Goal: Task Accomplishment & Management: Complete application form

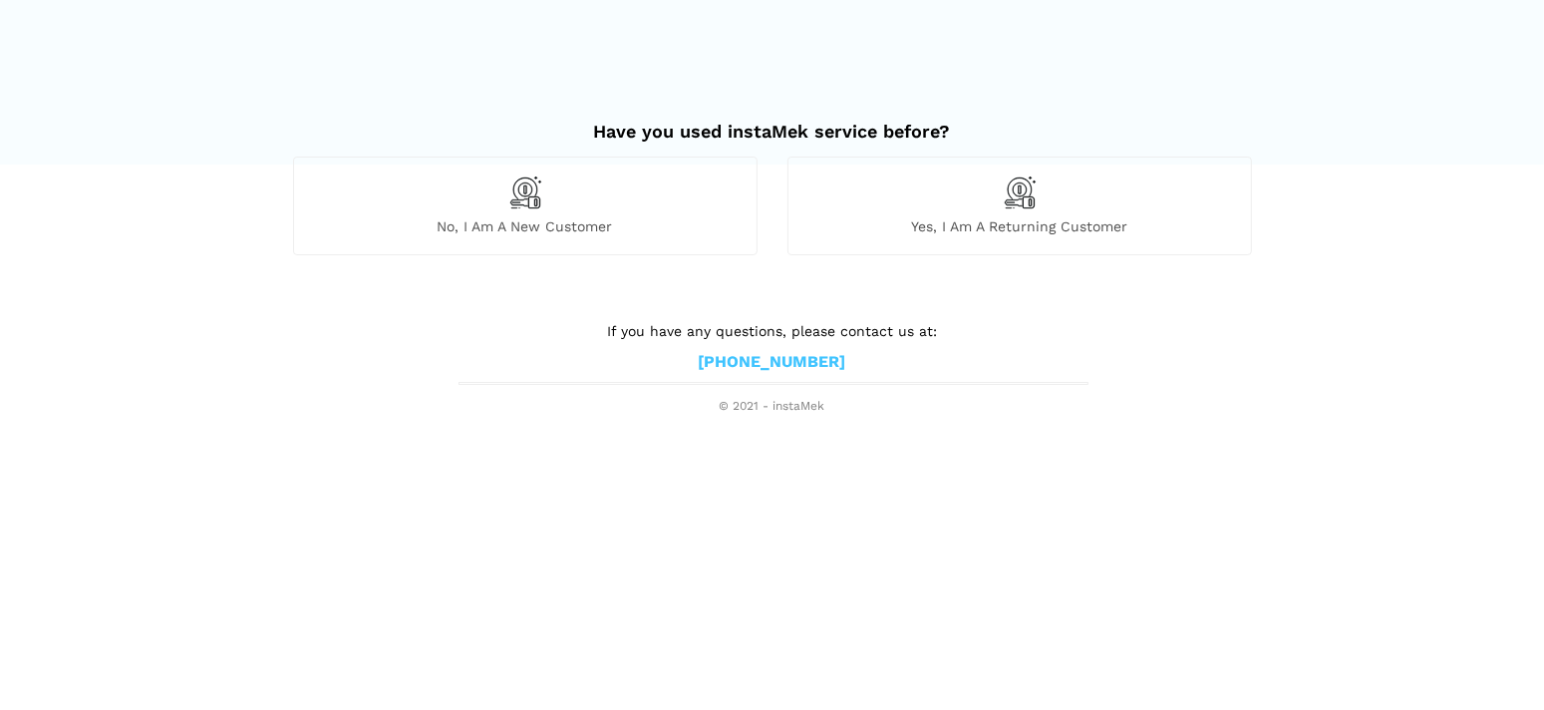
click at [525, 198] on img at bounding box center [525, 192] width 34 height 34
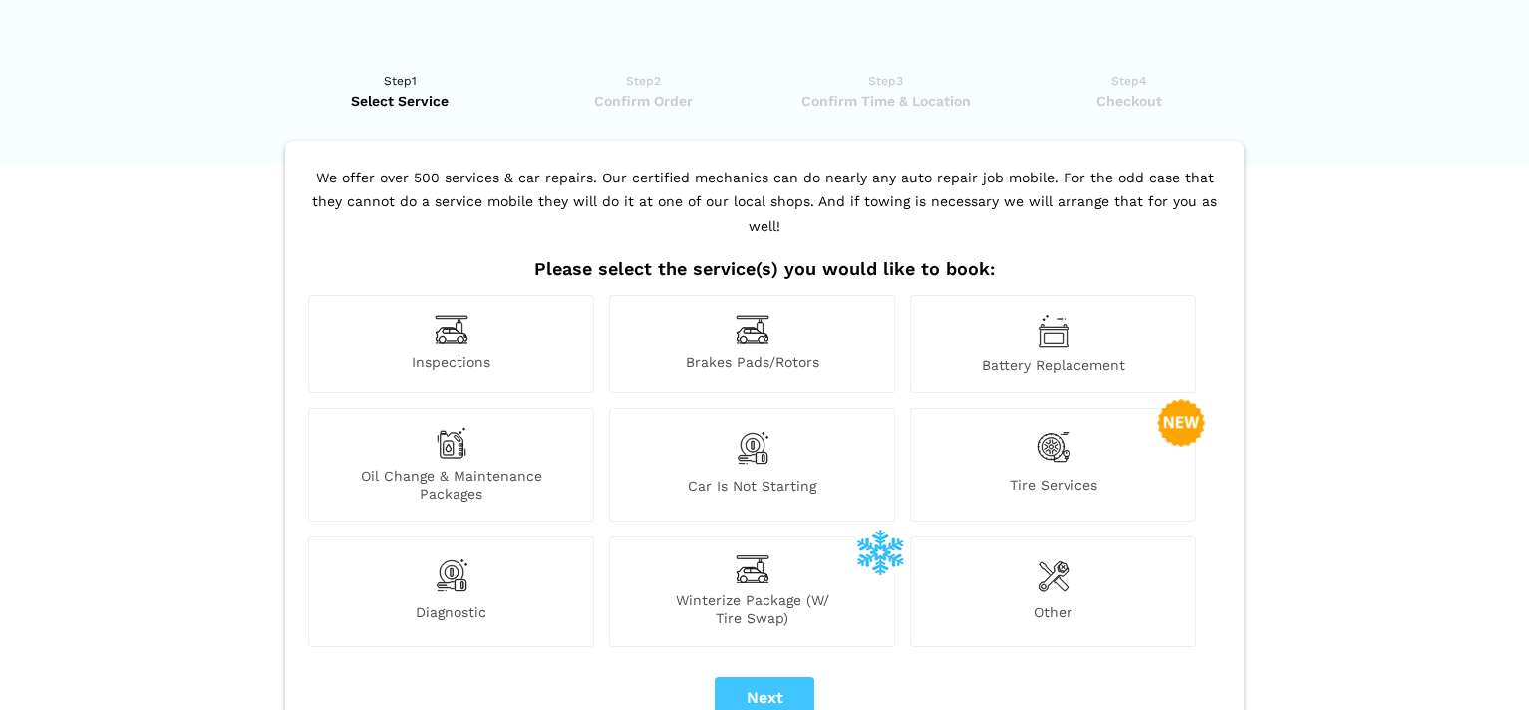
click at [758, 314] on img at bounding box center [753, 329] width 34 height 31
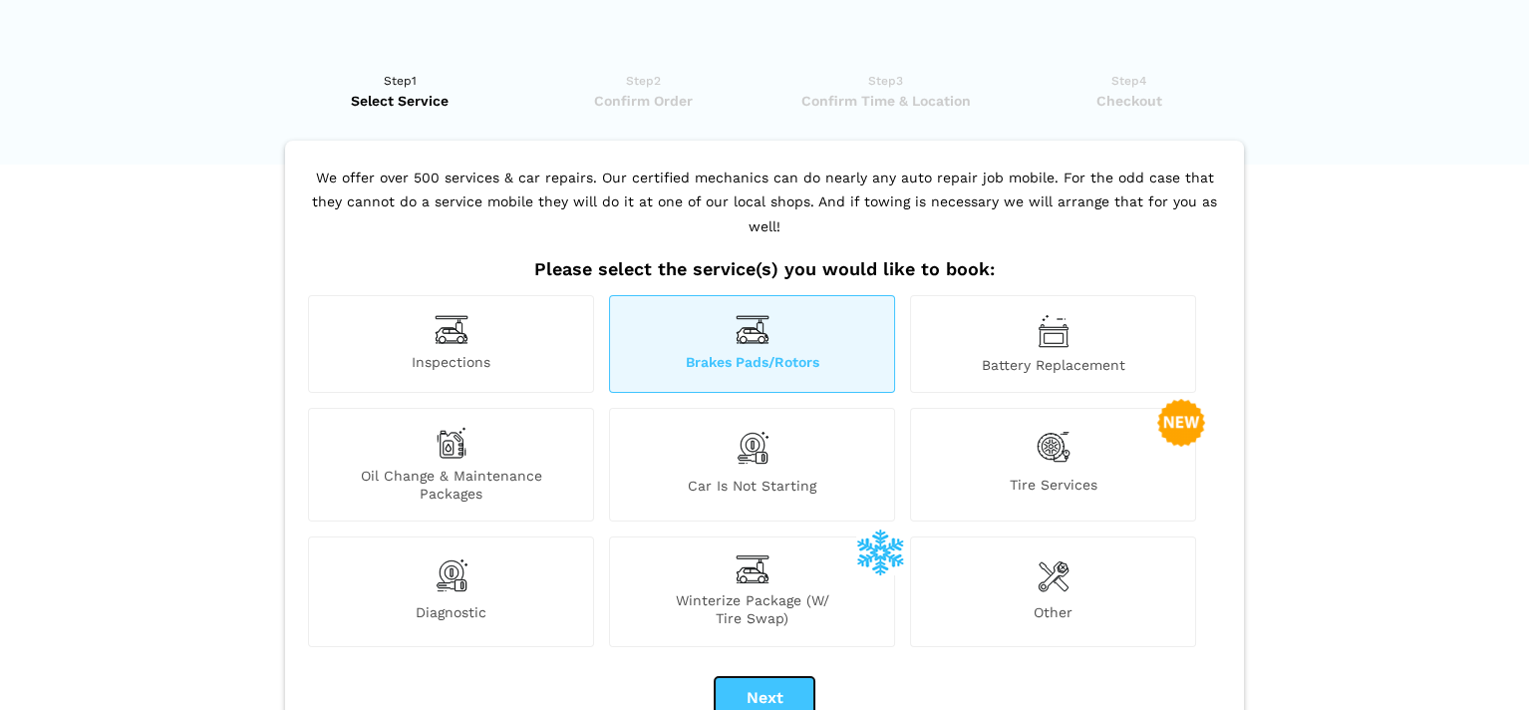
click at [763, 677] on button "Next" at bounding box center [765, 698] width 100 height 42
checkbox input "true"
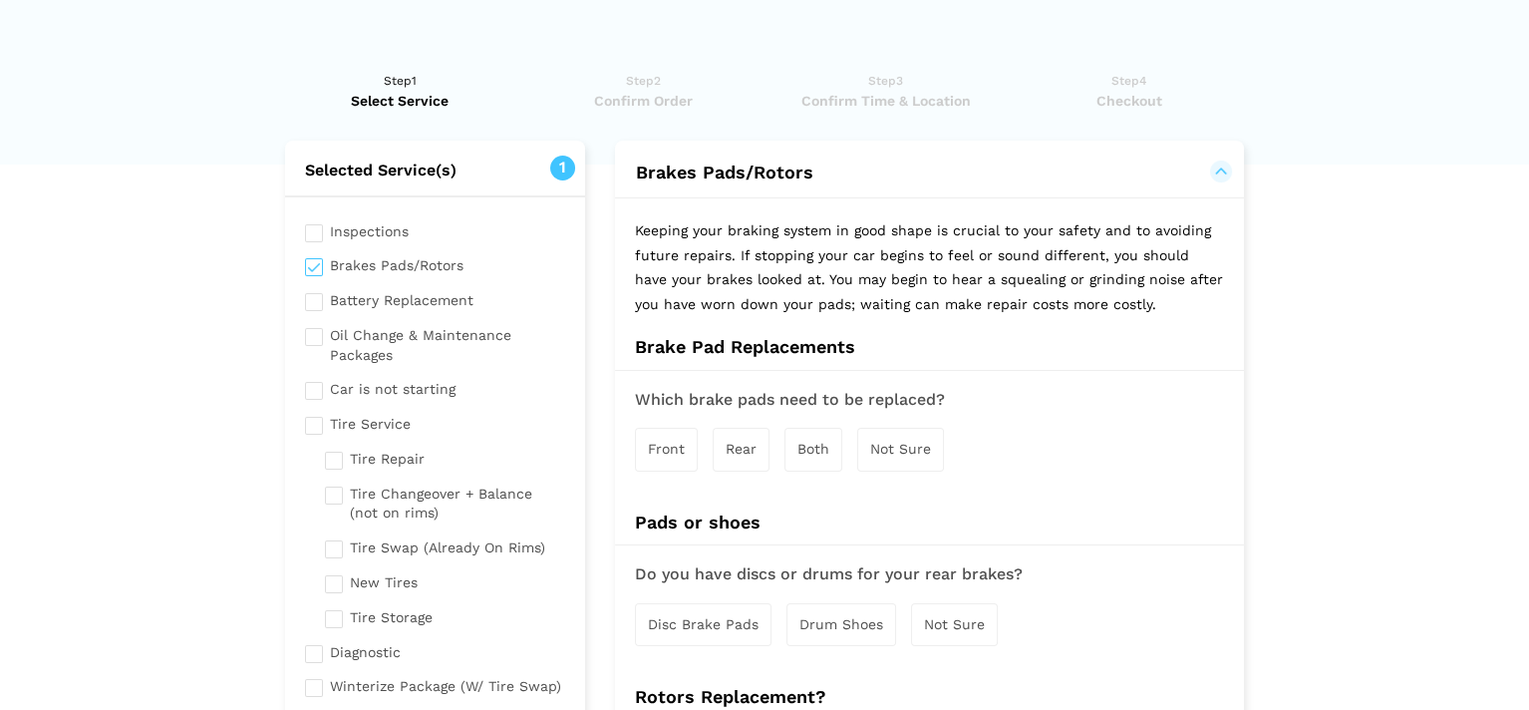
scroll to position [100, 0]
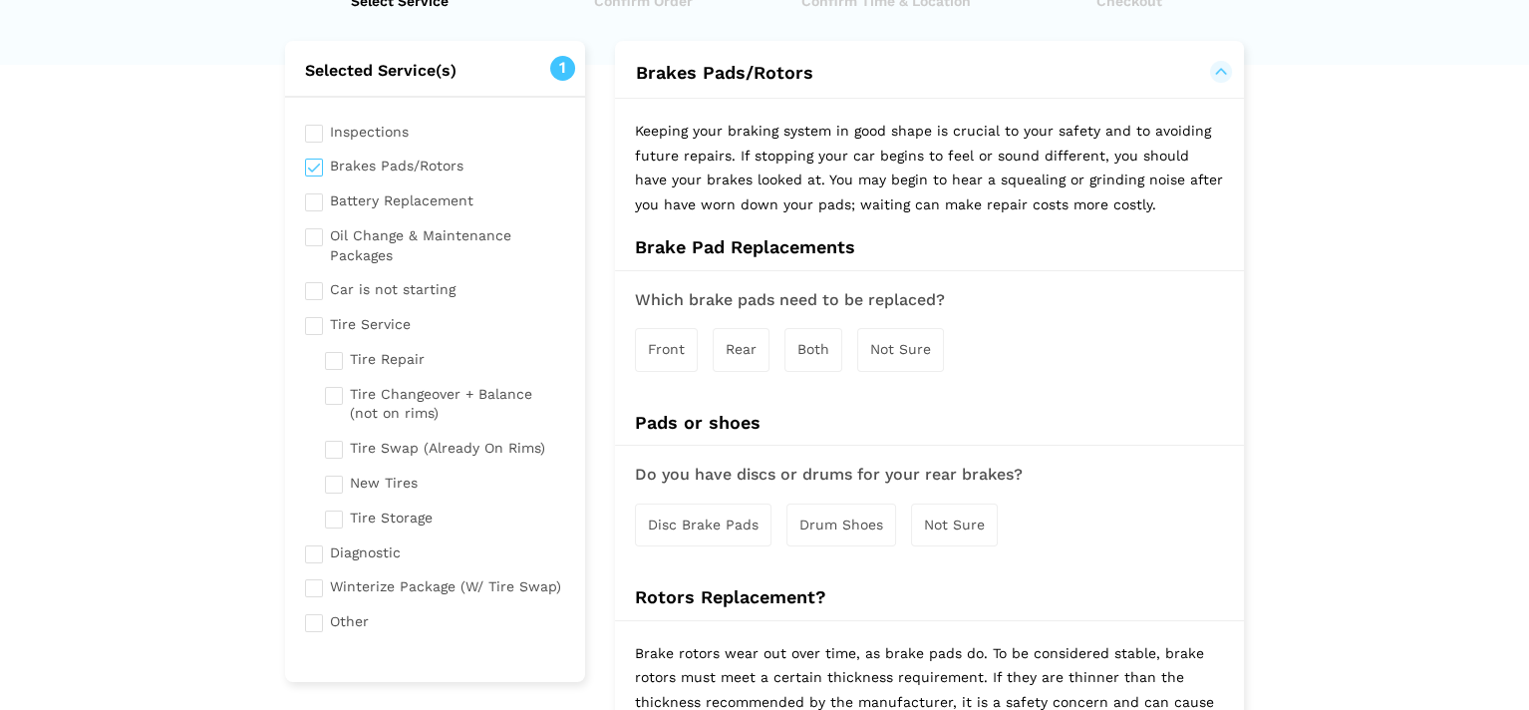
click at [892, 344] on span "Not Sure" at bounding box center [900, 349] width 61 height 16
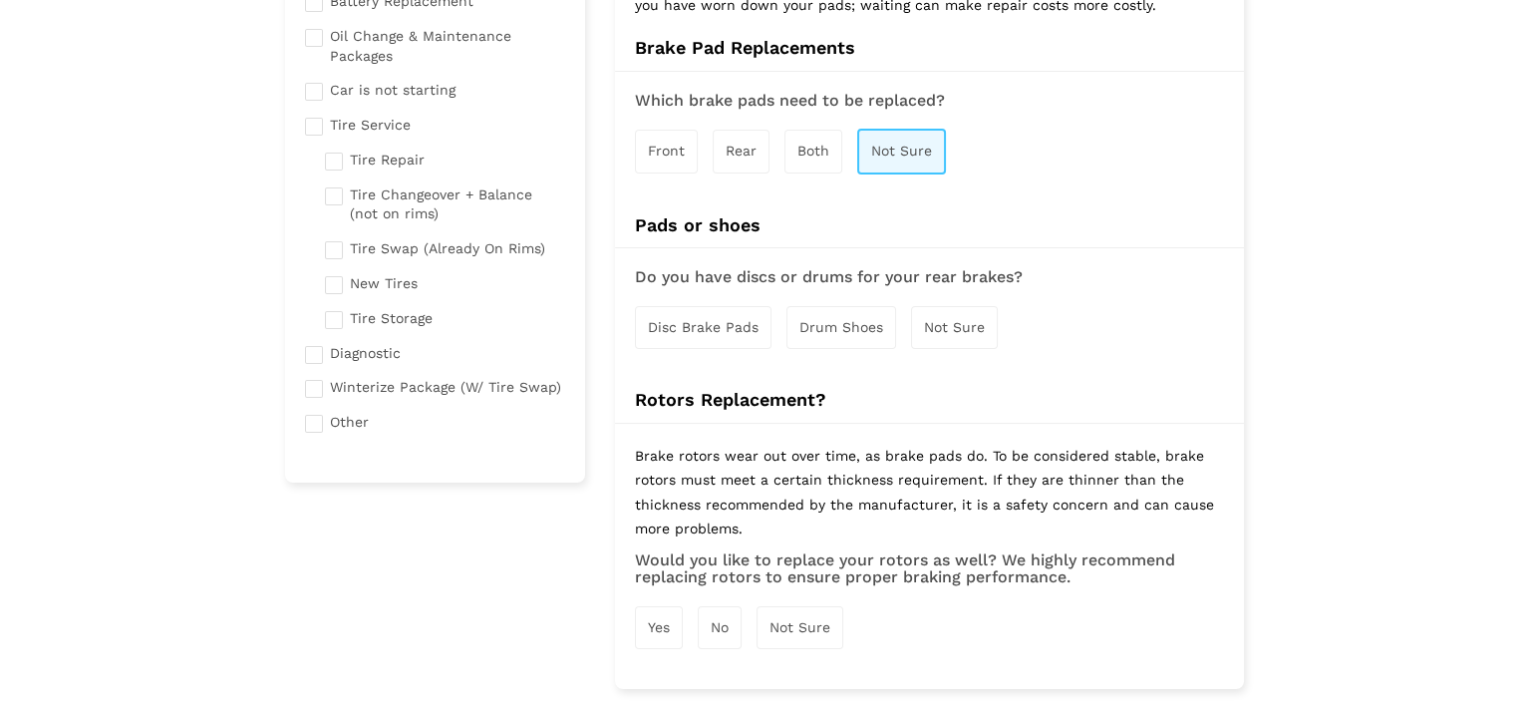
click at [947, 325] on span "Not Sure" at bounding box center [954, 327] width 61 height 16
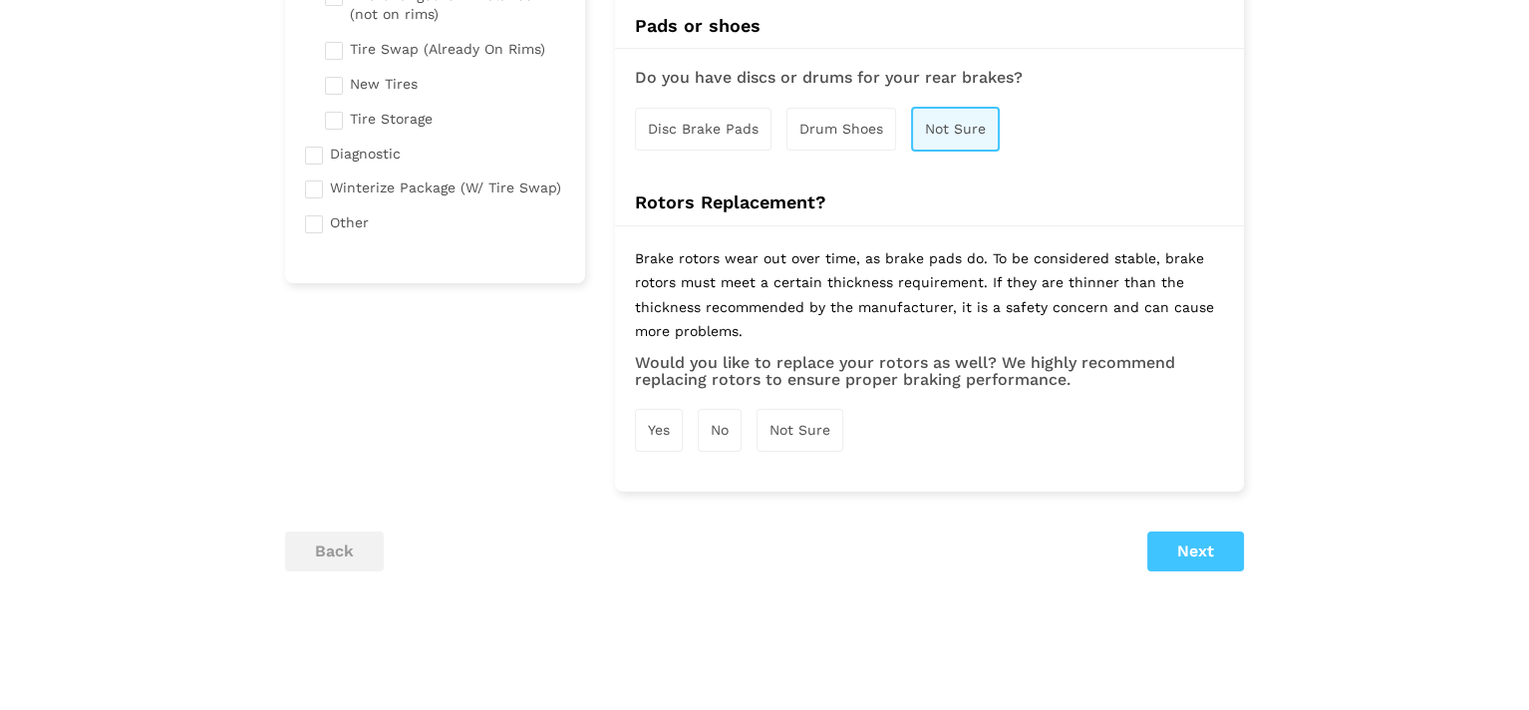
click at [807, 427] on span "Not Sure" at bounding box center [799, 430] width 61 height 16
click at [1186, 545] on button "Next" at bounding box center [1195, 553] width 97 height 40
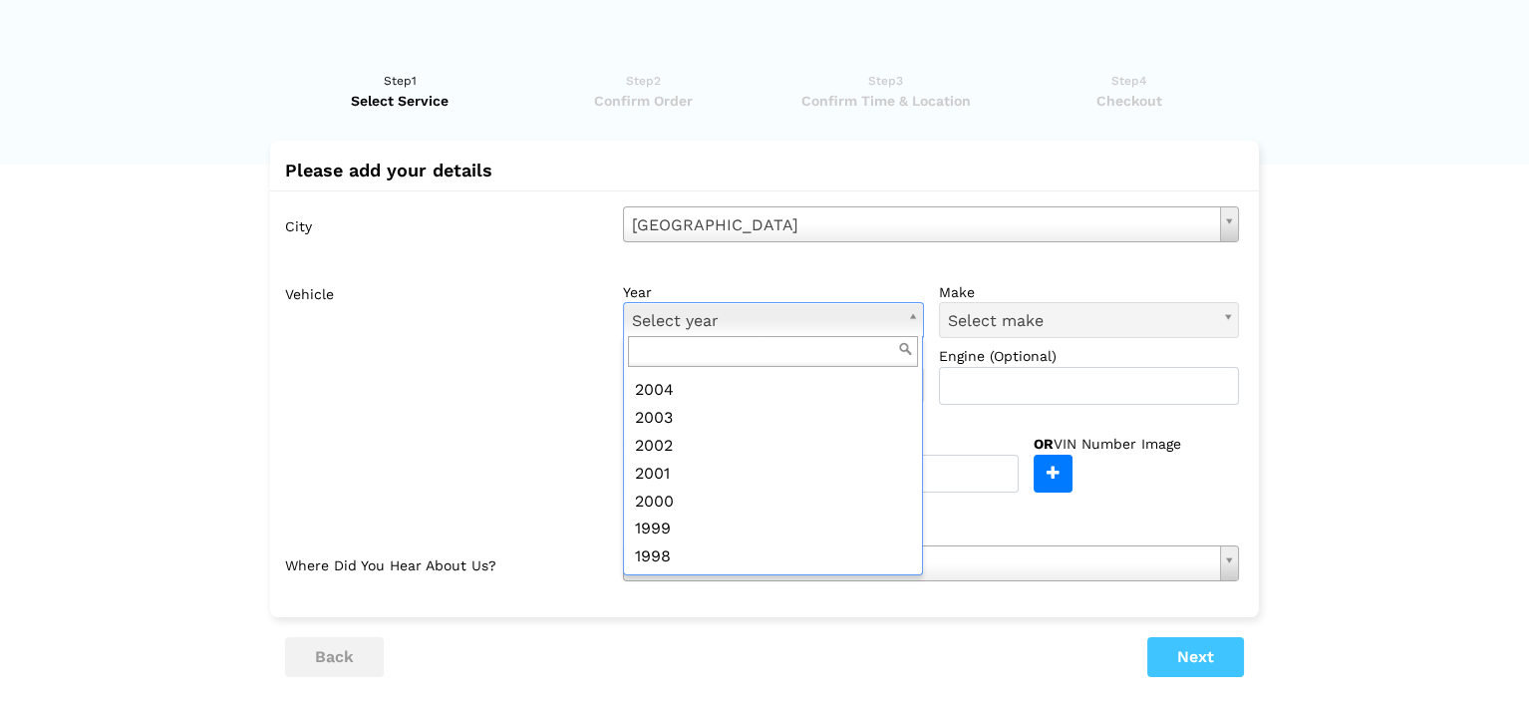
scroll to position [100, 0]
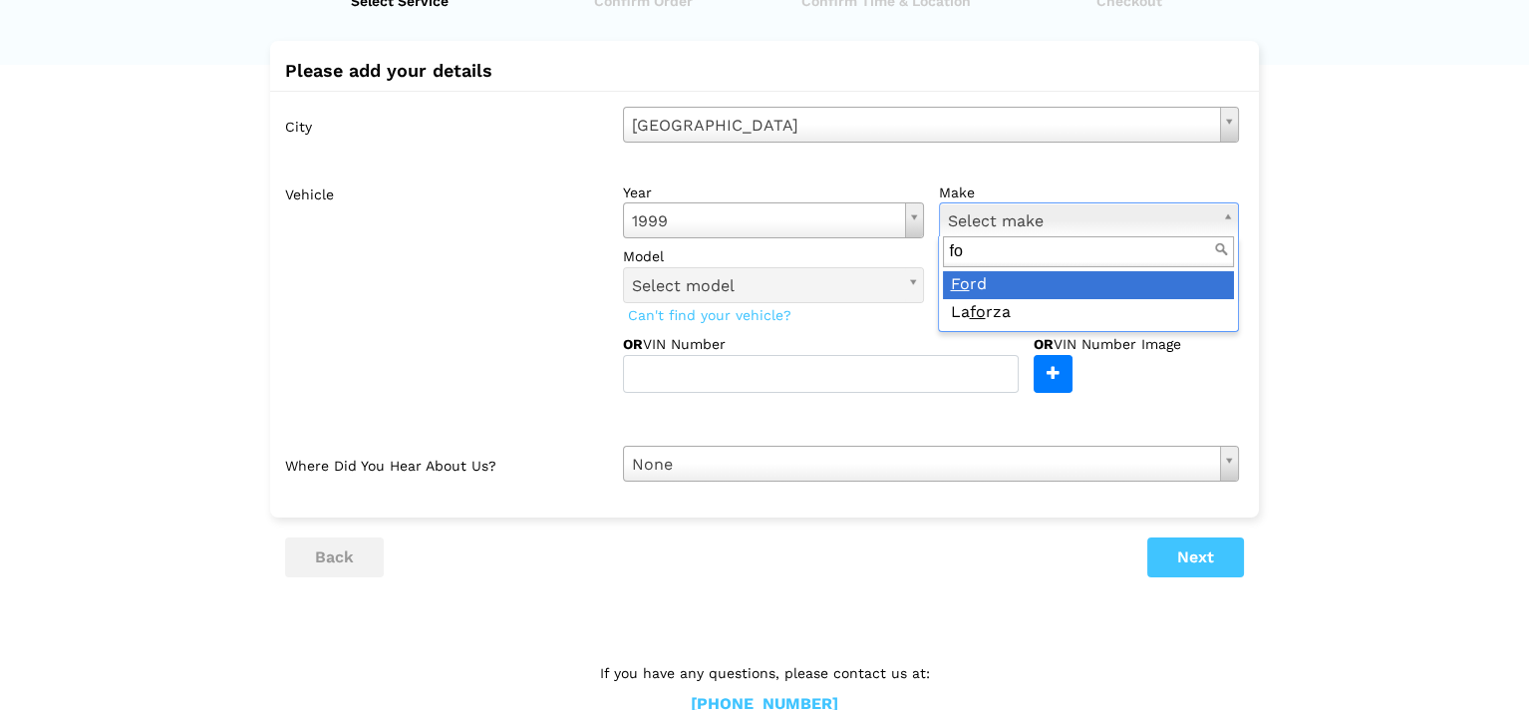
type input "fo"
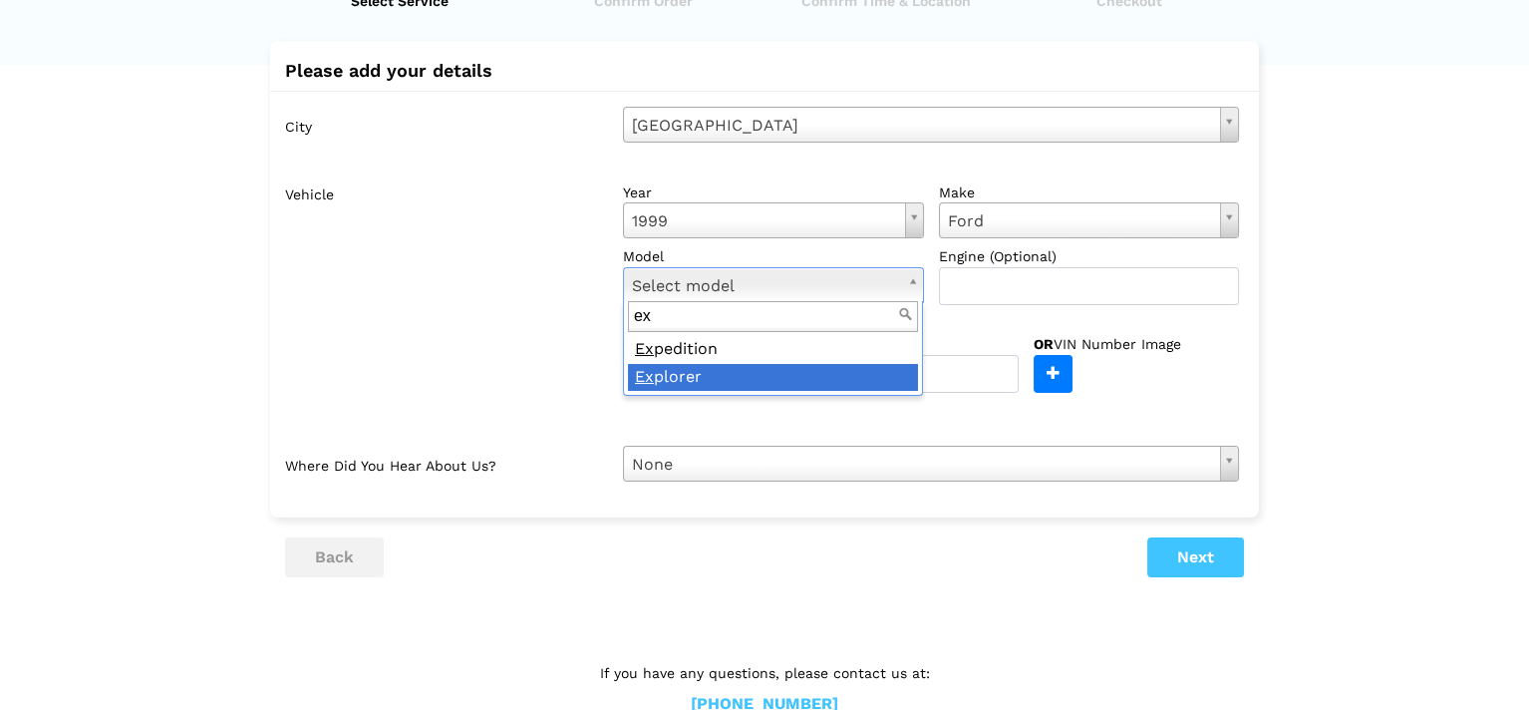
type input "ex"
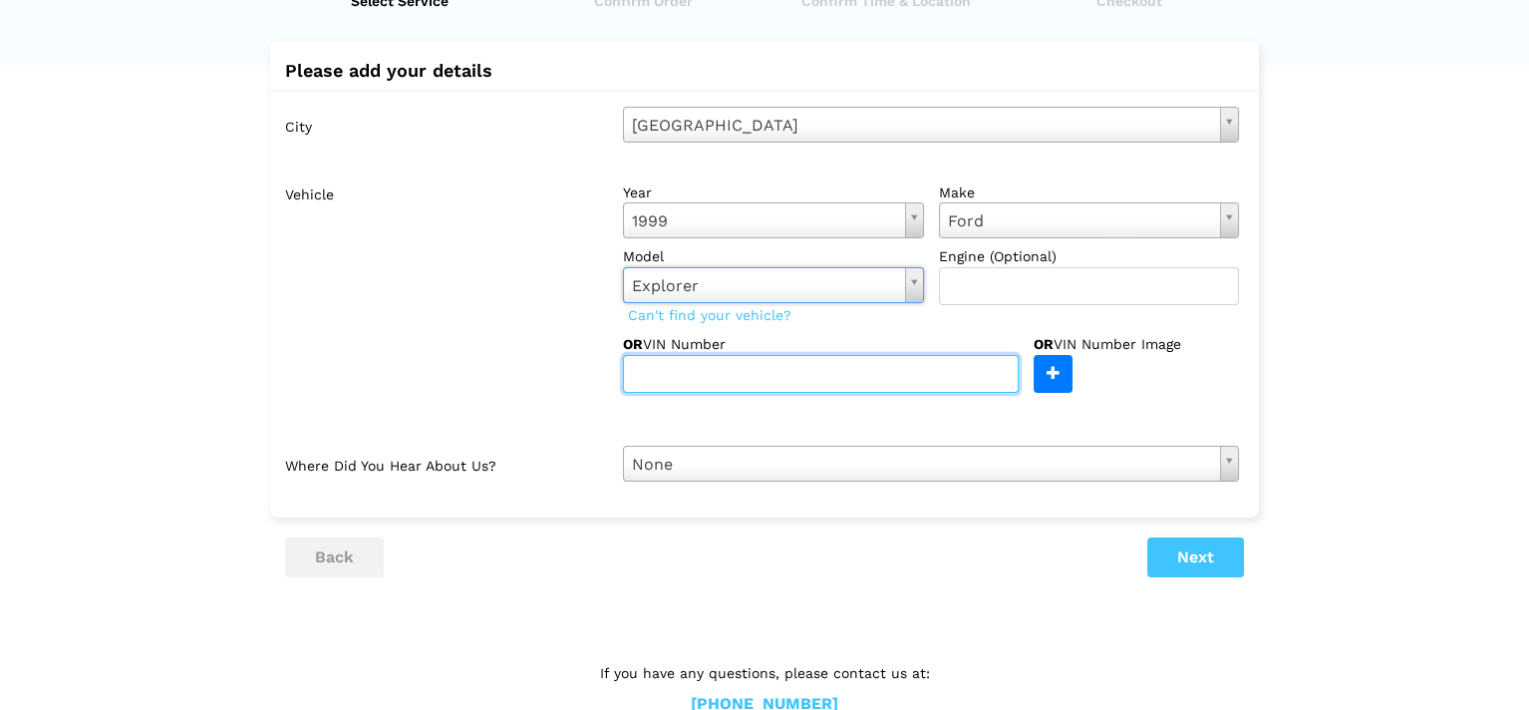
click at [693, 365] on input "text" at bounding box center [821, 374] width 396 height 38
type input "E1XZB260"
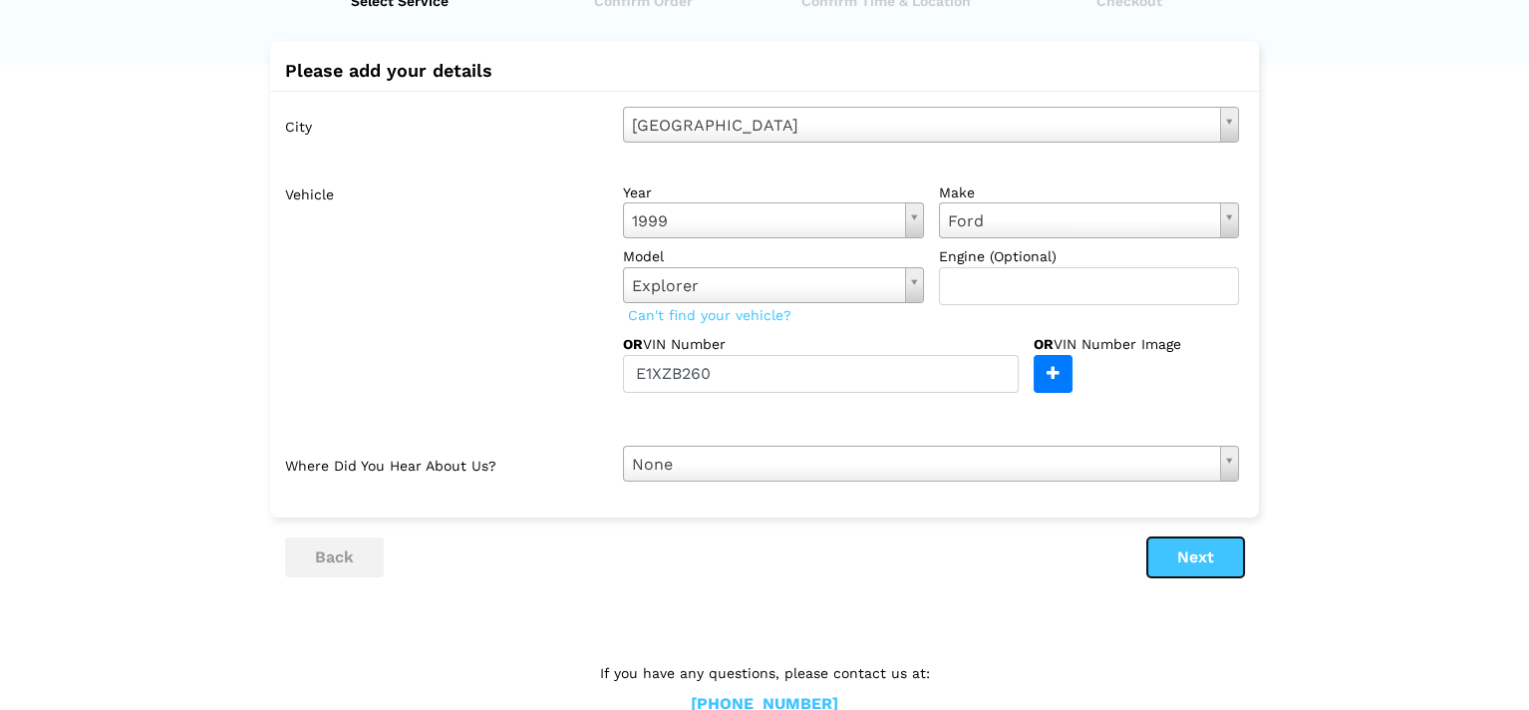
click at [1196, 553] on button "Next" at bounding box center [1195, 557] width 97 height 40
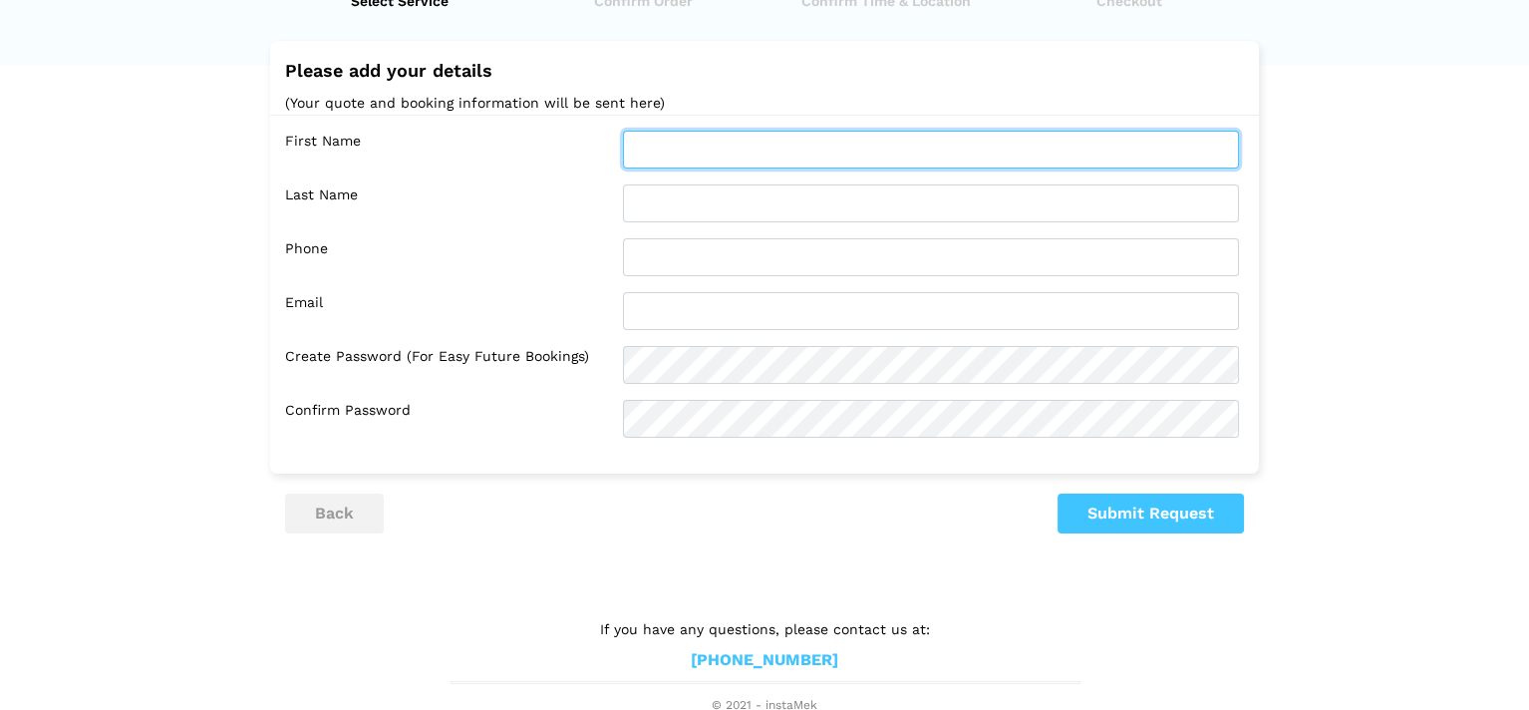
click at [703, 150] on input "text" at bounding box center [931, 150] width 616 height 38
type input "[PERSON_NAME]"
type input "Pietrovito"
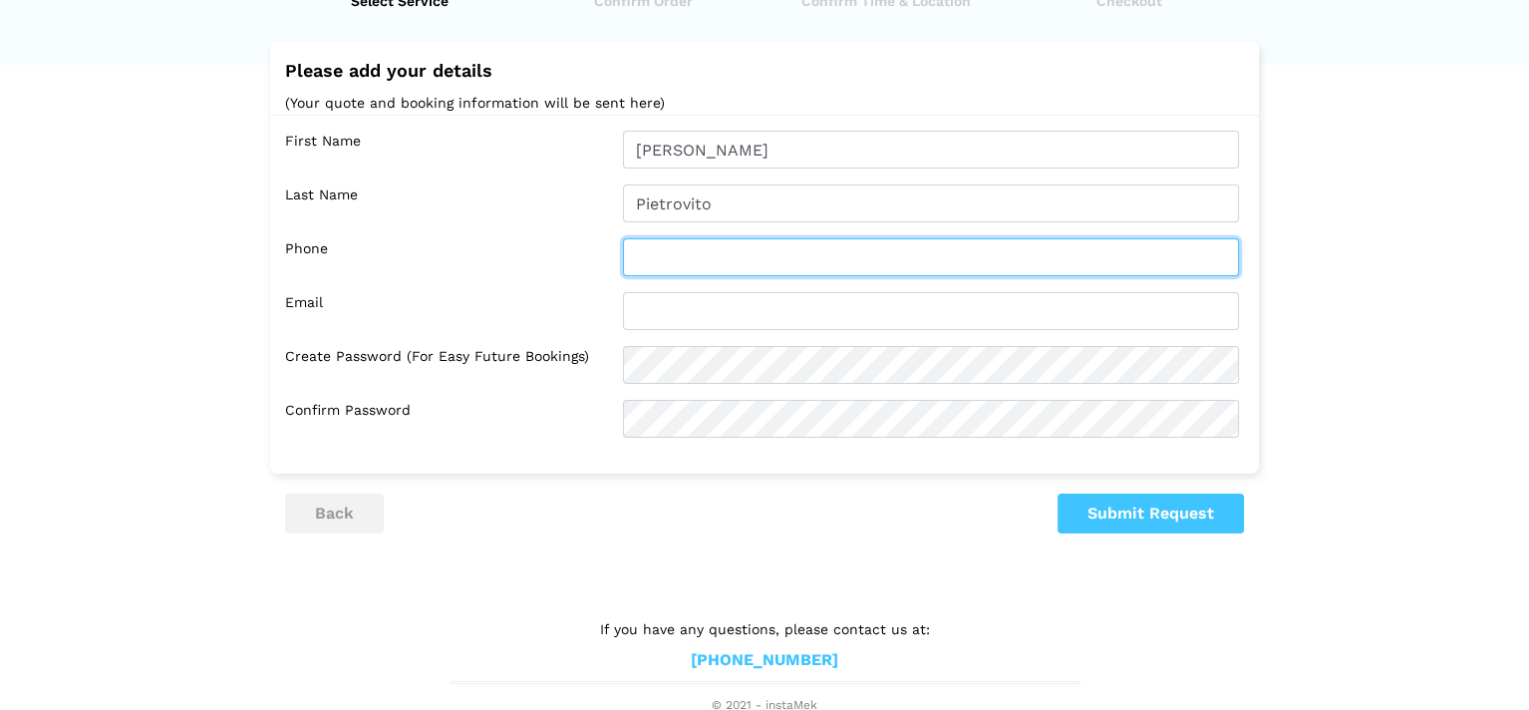
type input "4038191415"
type input "[EMAIL_ADDRESS][DOMAIN_NAME]"
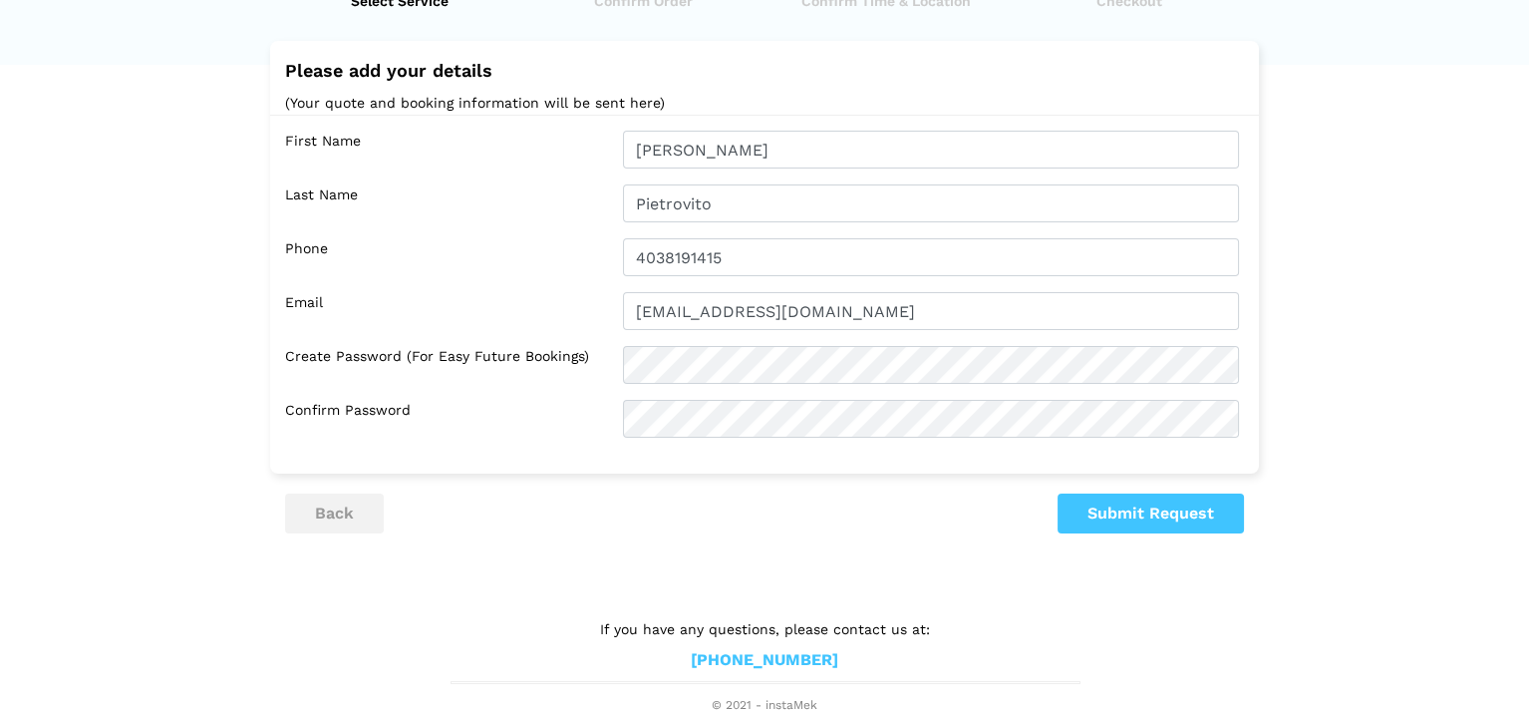
click at [766, 475] on div "Please add your details (Your quote and booking information will be sent here) …" at bounding box center [764, 287] width 959 height 492
click at [1139, 504] on button "Submit Request" at bounding box center [1151, 513] width 186 height 40
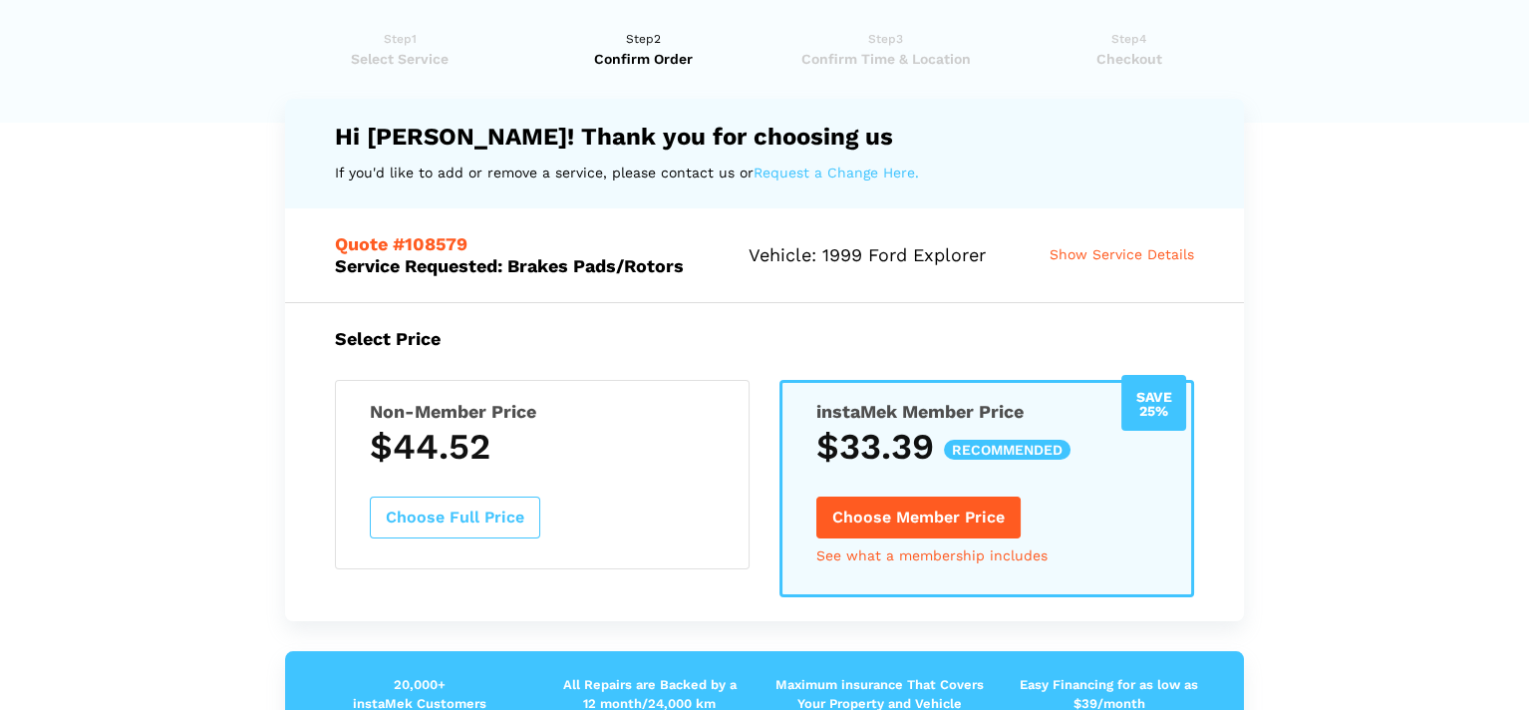
scroll to position [0, 0]
